Goal: Task Accomplishment & Management: Manage account settings

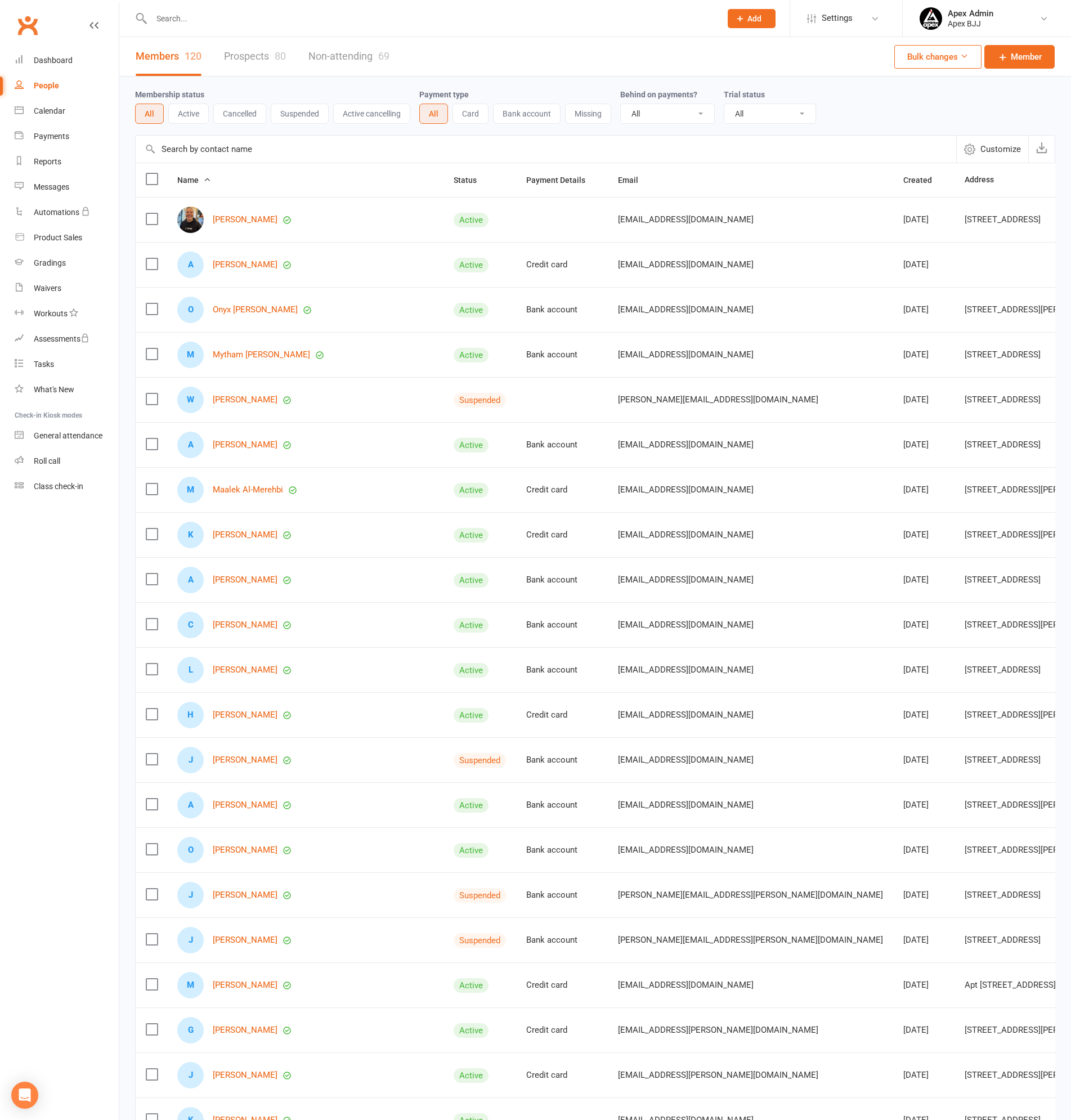
select select "100"
click at [43, 80] on link "People" at bounding box center [66, 86] width 104 height 26
click at [188, 21] on input "text" at bounding box center [431, 19] width 565 height 16
type input "[PERSON_NAME]"
click at [197, 48] on div "[PERSON_NAME]" at bounding box center [193, 49] width 62 height 17
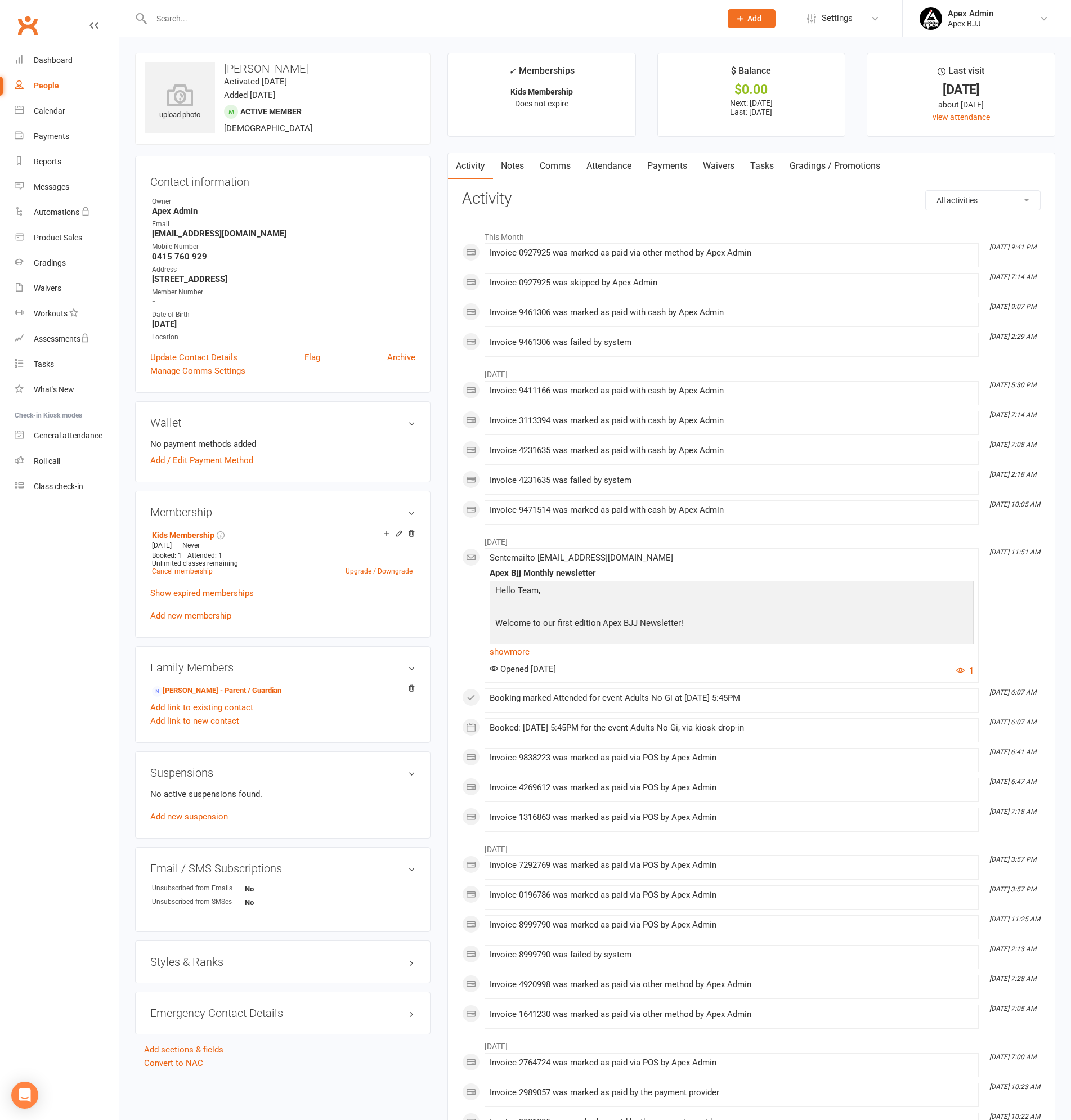
click at [667, 160] on link "Payments" at bounding box center [667, 166] width 55 height 26
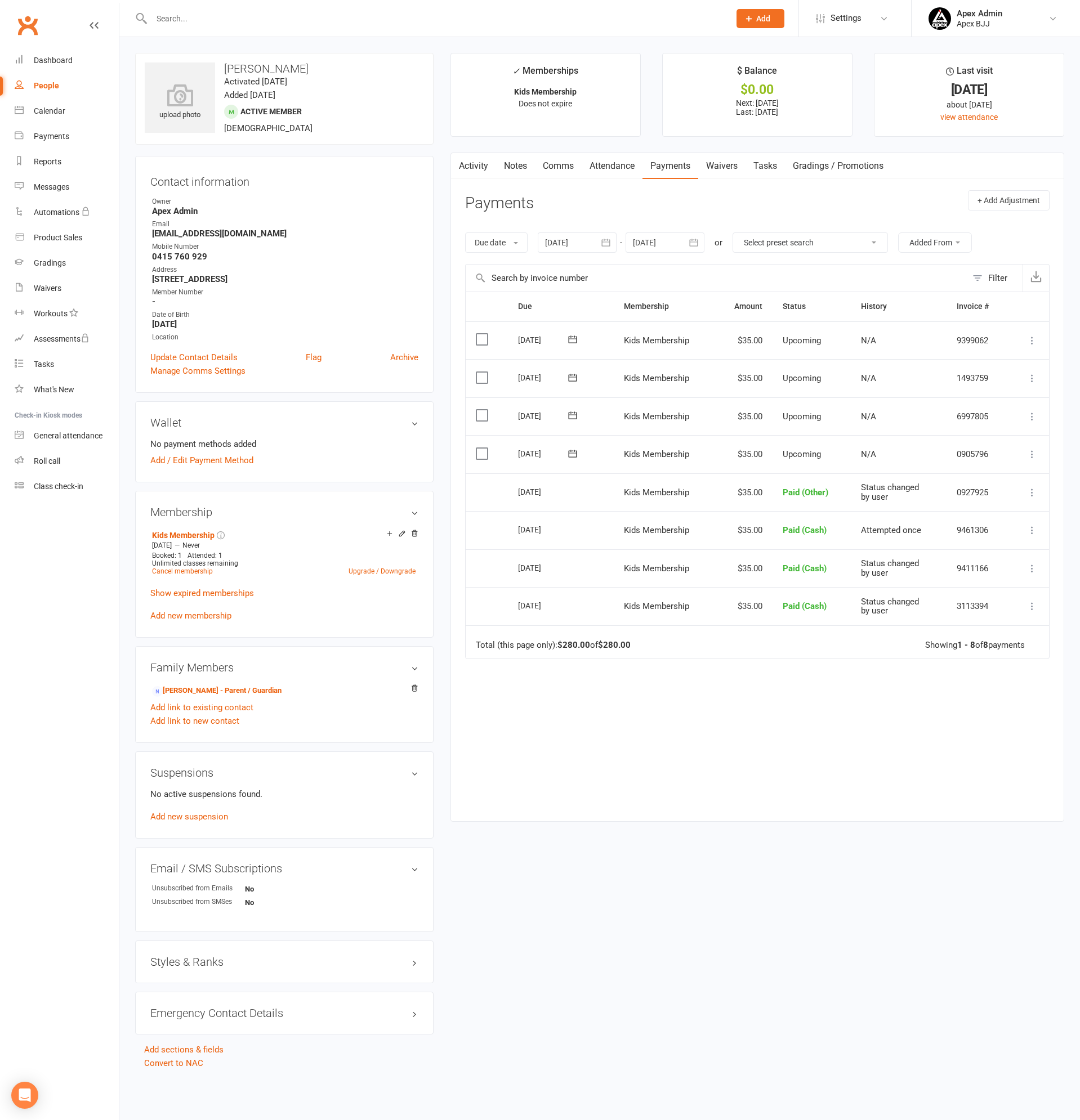
click at [1032, 451] on icon at bounding box center [1032, 453] width 11 height 11
click at [970, 520] on link "Mark as Paid (Other)" at bounding box center [971, 520] width 132 height 23
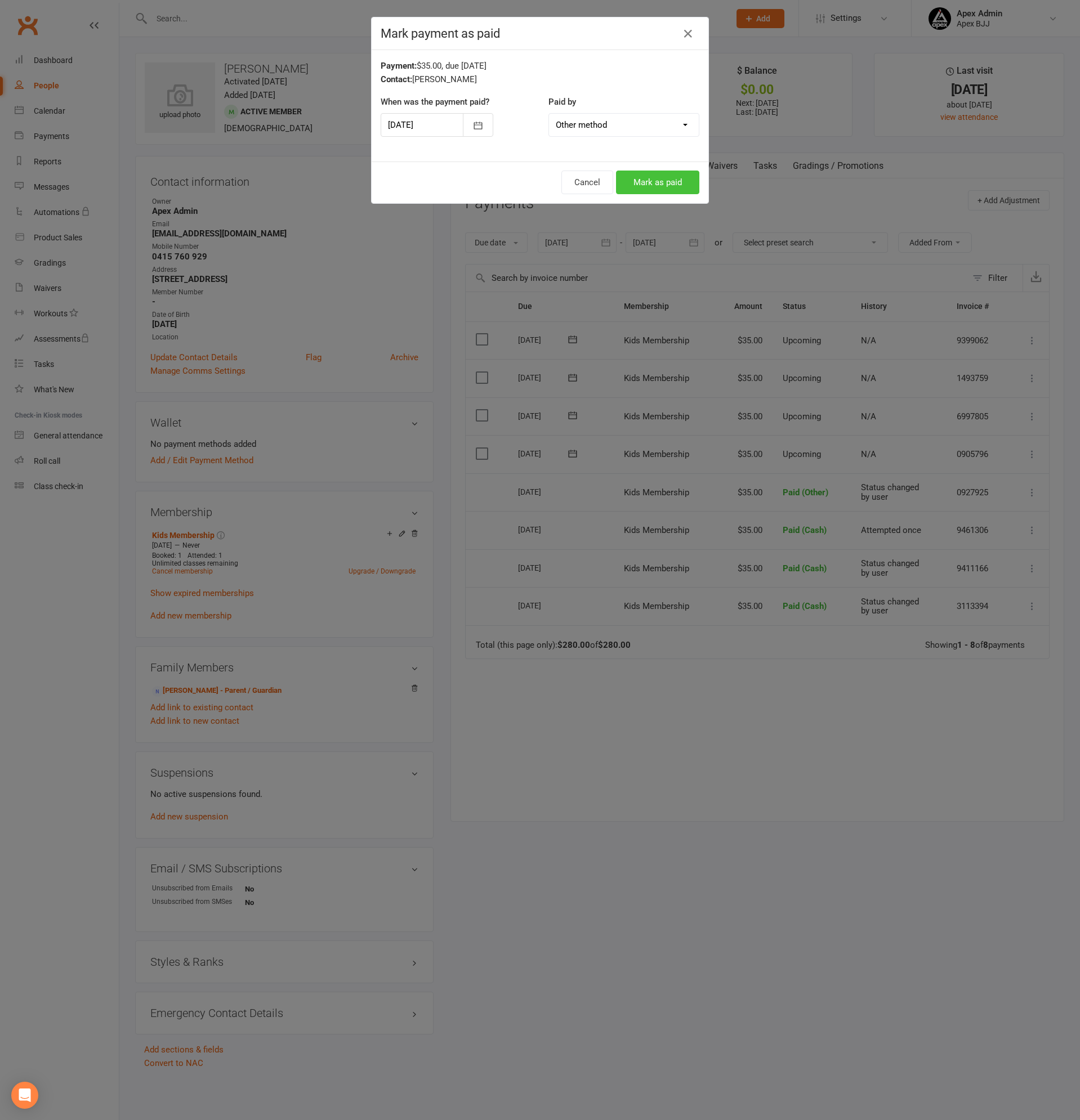
click at [651, 179] on button "Mark as paid" at bounding box center [657, 183] width 83 height 24
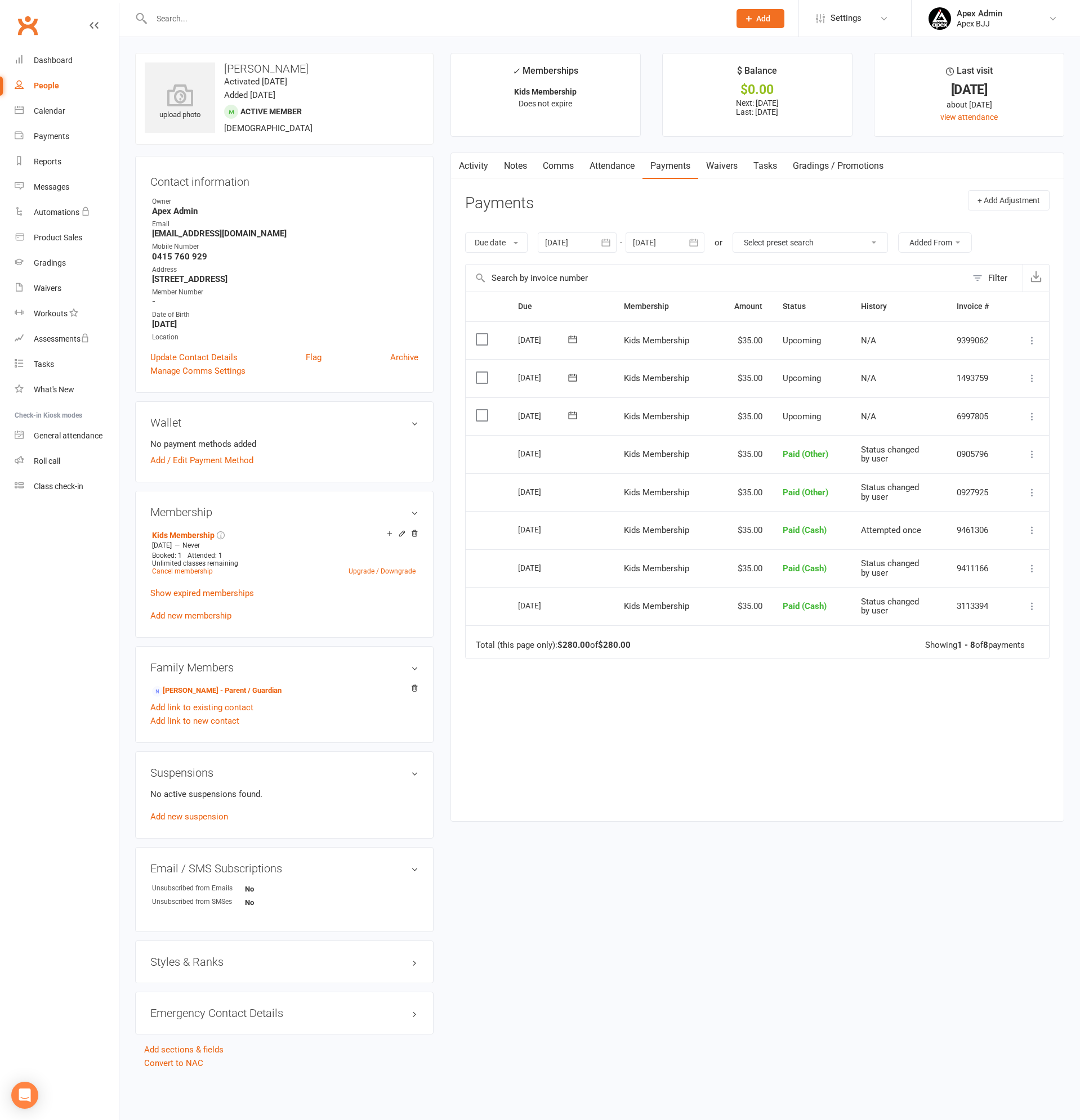
click at [51, 87] on div "People" at bounding box center [46, 85] width 26 height 9
select select "100"
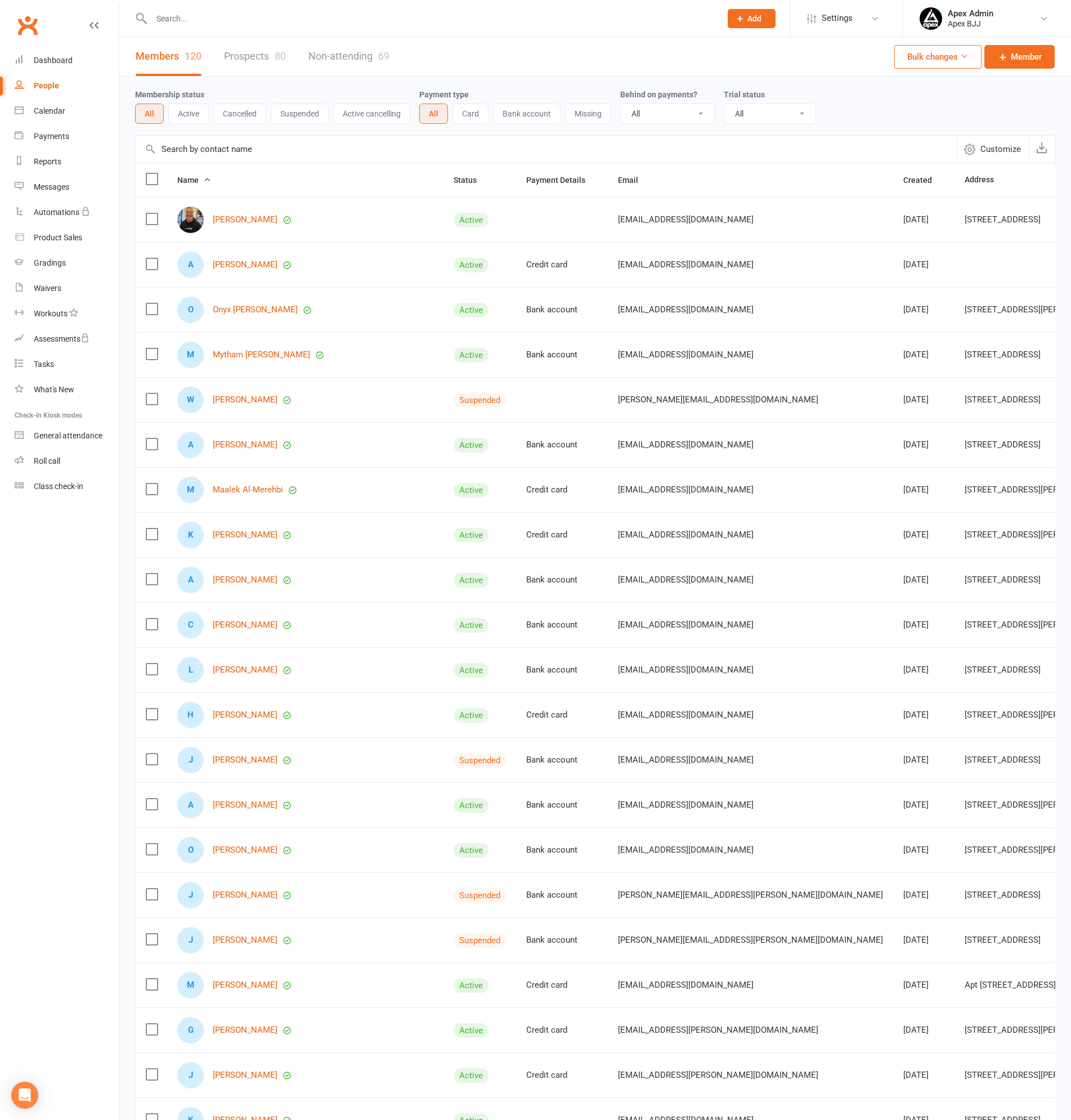
drag, startPoint x: 191, startPoint y: 7, endPoint x: 191, endPoint y: 16, distance: 9.0
click at [191, 8] on div at bounding box center [424, 18] width 578 height 37
click at [191, 26] on input "text" at bounding box center [431, 19] width 565 height 16
paste input "[PERSON_NAME]"
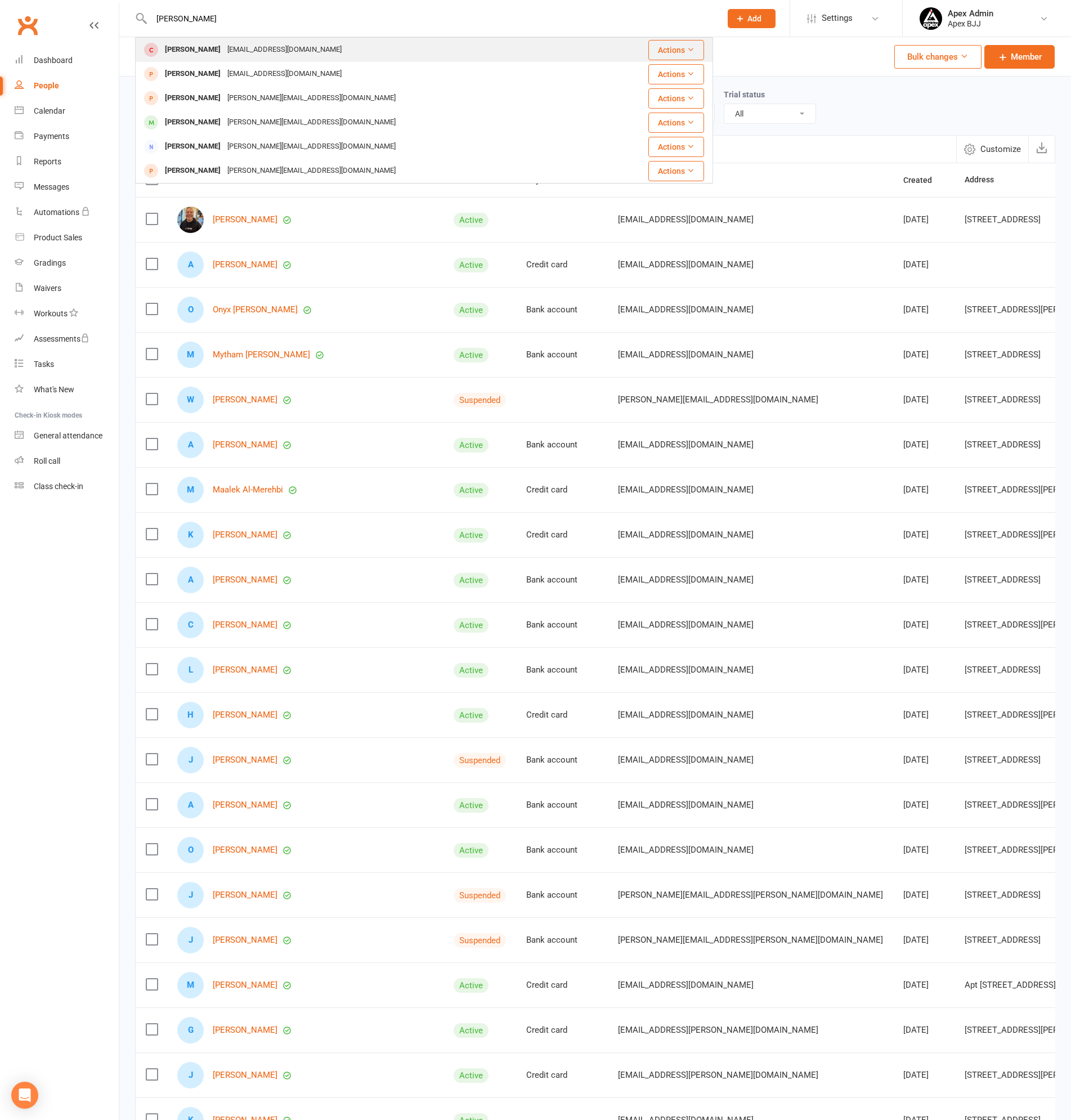
type input "[PERSON_NAME]"
click at [244, 49] on div "[EMAIL_ADDRESS][DOMAIN_NAME]" at bounding box center [285, 49] width 121 height 17
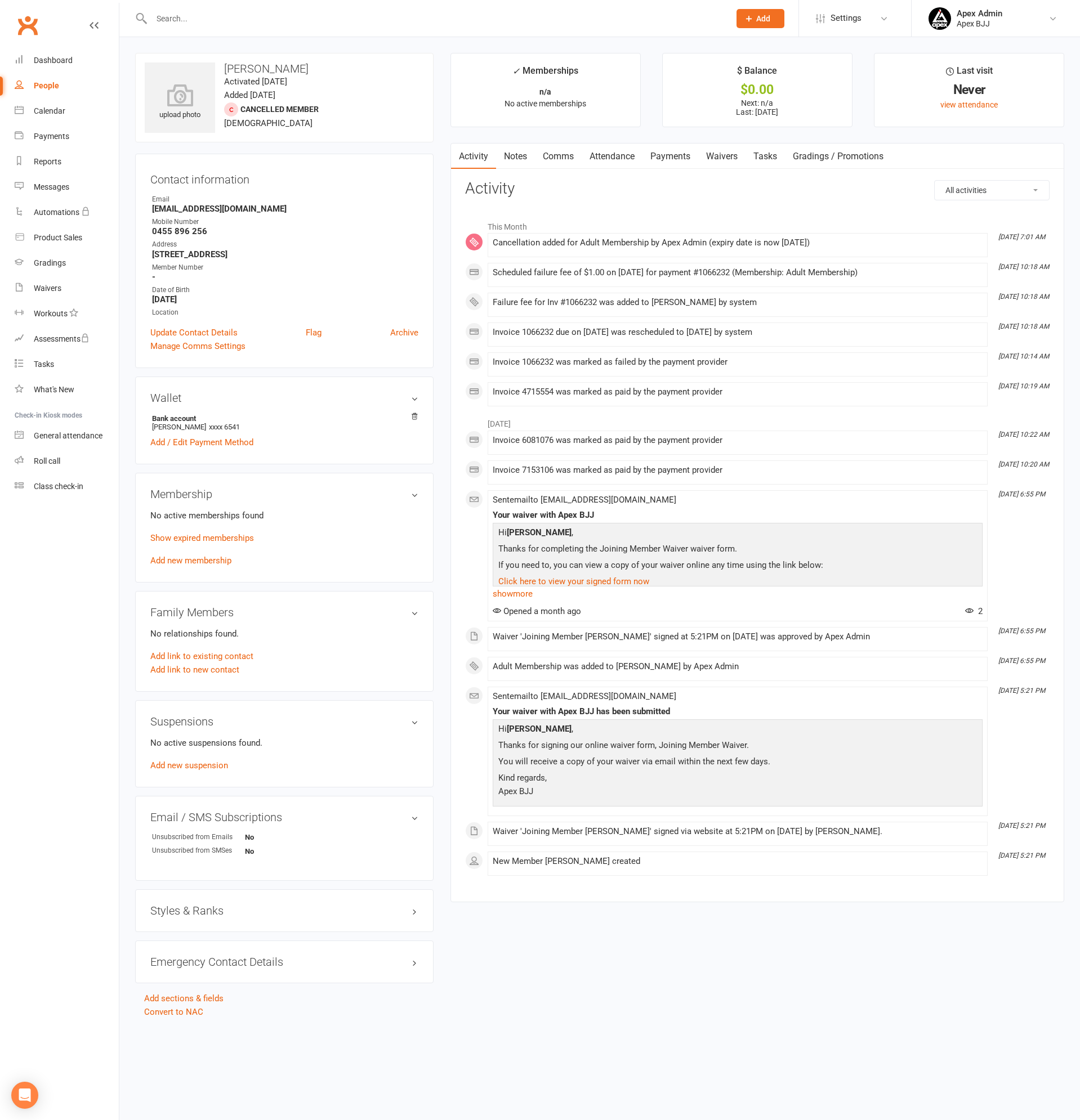
click at [675, 160] on link "Payments" at bounding box center [670, 156] width 55 height 26
